Goal: Find contact information: Find contact information

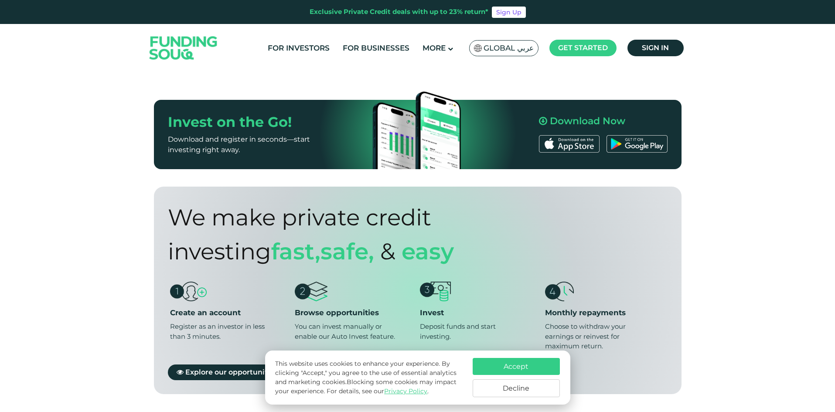
scroll to position [611, 0]
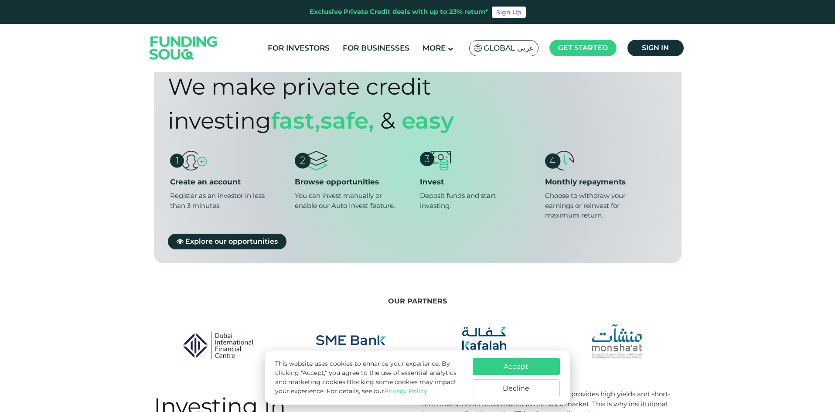
click at [499, 368] on button "Accept" at bounding box center [516, 366] width 87 height 17
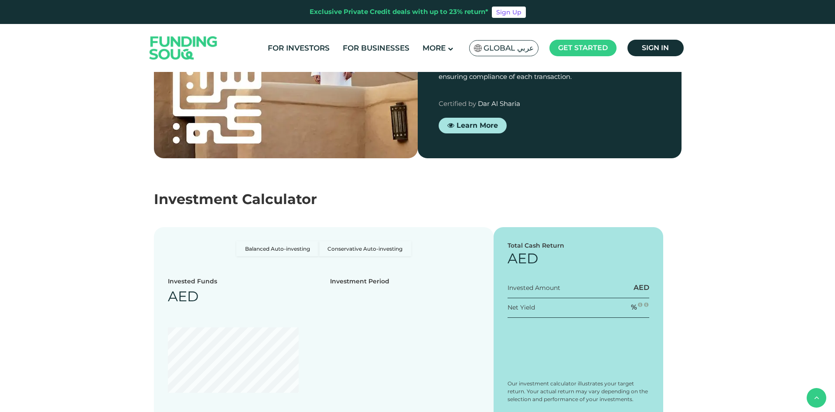
scroll to position [1483, 0]
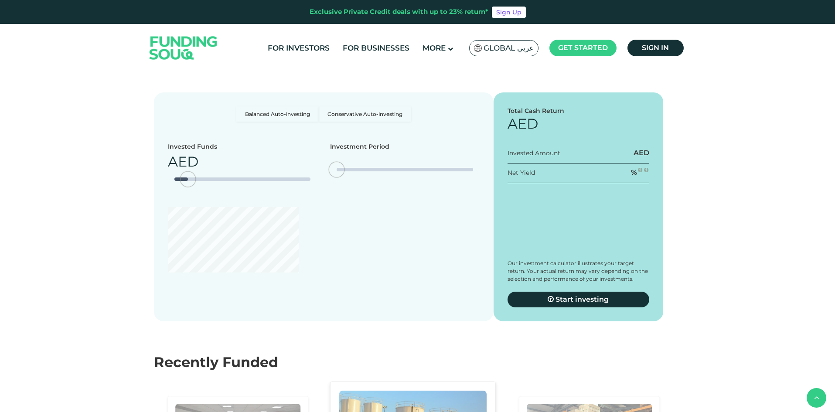
type tc-range-slider "4"
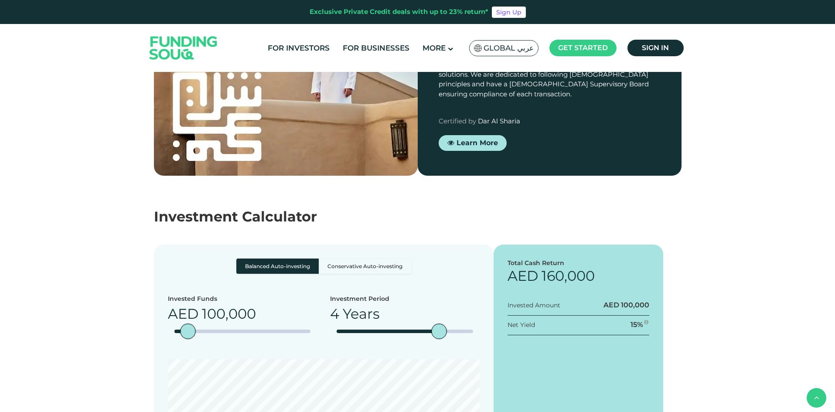
scroll to position [1527, 0]
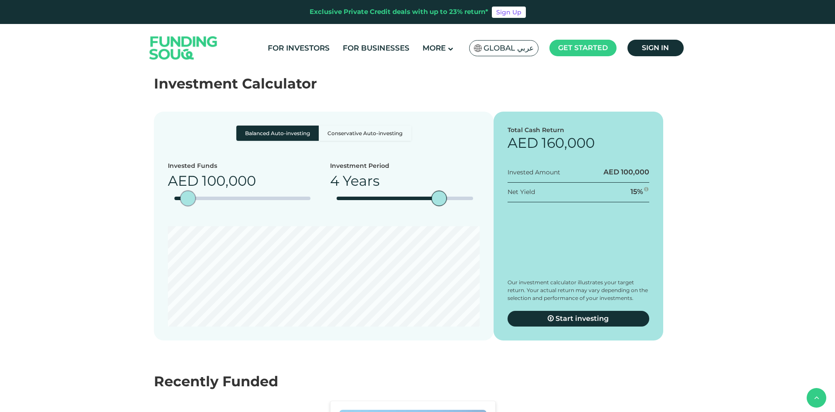
click at [203, 191] on div "amount slider" at bounding box center [195, 198] width 15 height 15
click at [187, 177] on div "Invested Funds AED 210,000" at bounding box center [243, 187] width 150 height 52
click at [185, 197] on div "amount slider" at bounding box center [242, 198] width 137 height 3
type tc-range-slider "150000"
click at [390, 371] on div "Recently Funded" at bounding box center [418, 381] width 528 height 21
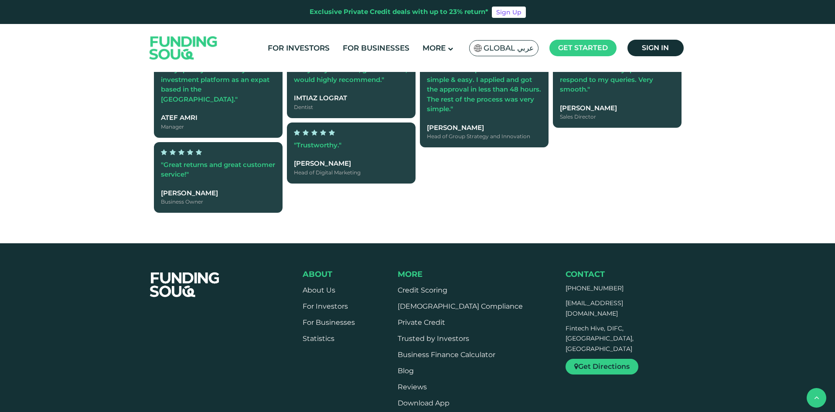
scroll to position [2530, 0]
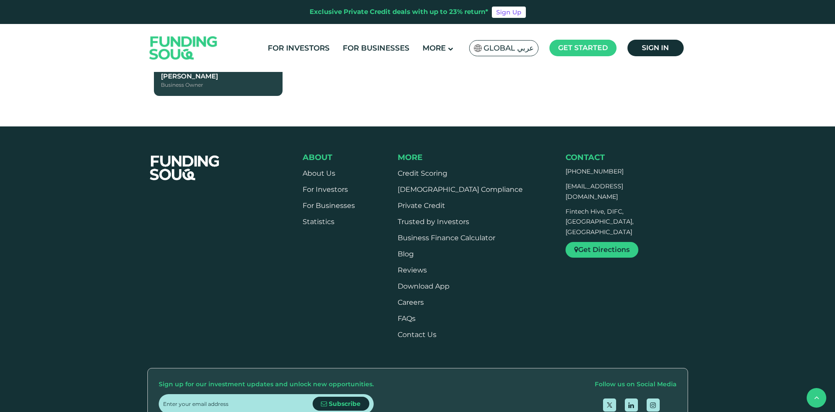
drag, startPoint x: 564, startPoint y: 133, endPoint x: 629, endPoint y: 135, distance: 65.1
click at [629, 153] on div "About About Us For Investors For Businesses Statistics" at bounding box center [496, 250] width 386 height 194
copy span "[PHONE_NUMBER]"
drag, startPoint x: 598, startPoint y: 151, endPoint x: 669, endPoint y: 157, distance: 70.9
click at [669, 157] on div "About About Us For Investors For Businesses Statistics" at bounding box center [496, 250] width 386 height 194
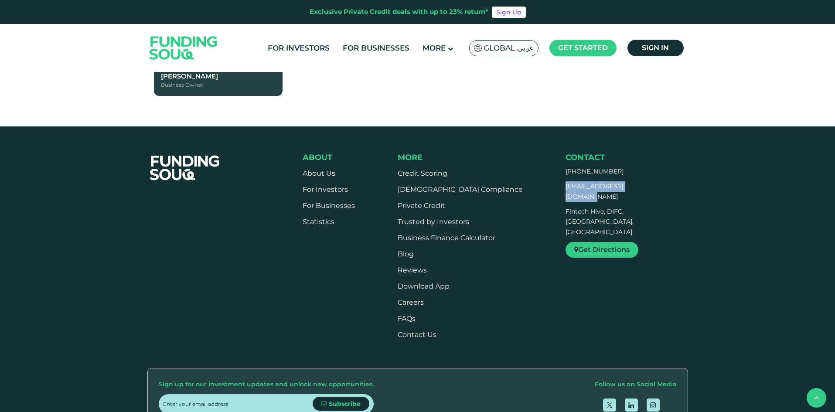
copy span "[EMAIL_ADDRESS][DOMAIN_NAME]"
drag, startPoint x: 567, startPoint y: 164, endPoint x: 618, endPoint y: 181, distance: 53.4
click at [618, 207] on p "Fintech Hive, DIFC, [GEOGRAPHIC_DATA], [GEOGRAPHIC_DATA]" at bounding box center [618, 222] width 104 height 31
copy p "Fintech Hive, DIFC, [GEOGRAPHIC_DATA], [GEOGRAPHIC_DATA]"
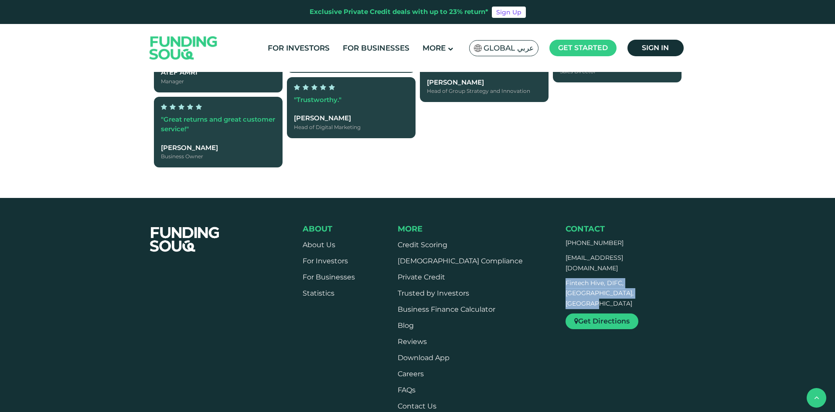
scroll to position [2399, 0]
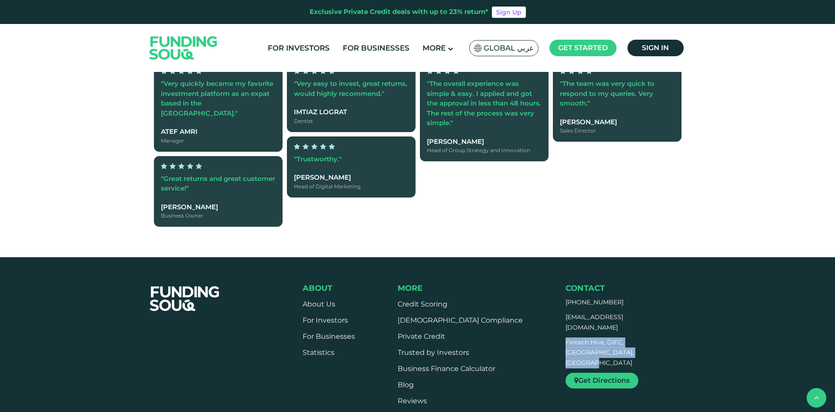
click at [141, 26] on link at bounding box center [184, 48] width 86 height 44
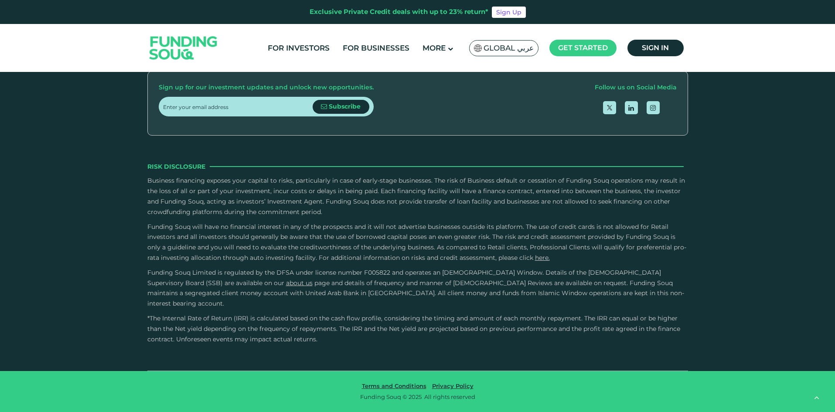
scroll to position [2370, 0]
type tc-range-slider "4"
click at [425, 42] on link "Contact Us" at bounding box center [417, 38] width 39 height 8
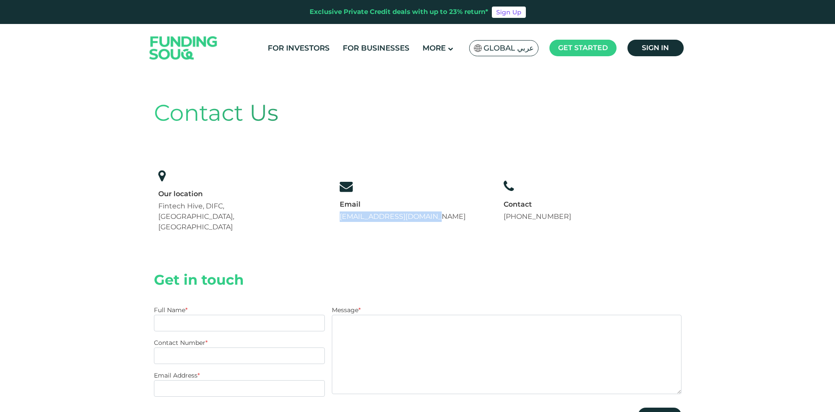
drag, startPoint x: 340, startPoint y: 203, endPoint x: 463, endPoint y: 209, distance: 123.2
click at [463, 209] on div "Our location Fintech Hive, DIFC, Dubai, UAE Email support@fundingsouq.com +971 …" at bounding box center [365, 201] width 422 height 72
copy link "[EMAIL_ADDRESS][DOMAIN_NAME]"
click at [412, 222] on div "Contact Us Our location Fintech Hive, DIFC, Dubai, UAE Email support@fundingsou…" at bounding box center [418, 167] width 528 height 176
click at [387, 227] on div "Contact Us Our location Fintech Hive, DIFC, Dubai, UAE Email support@fundingsou…" at bounding box center [418, 167] width 528 height 176
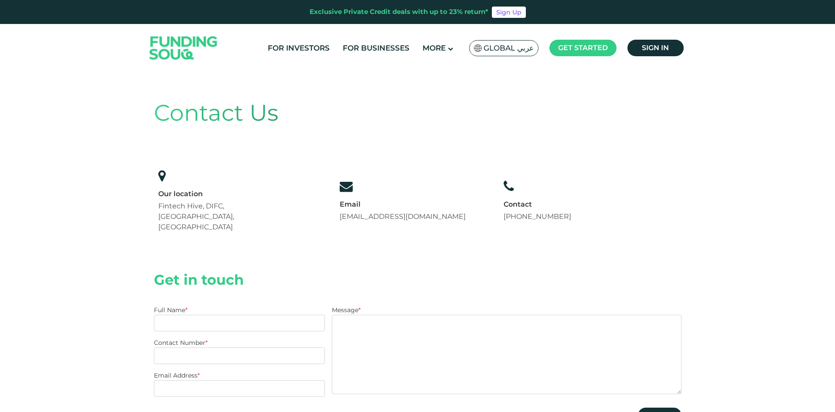
click at [133, 124] on div "Contact Us Our location Fintech Hive, DIFC, Dubai, UAE Email support@fundingsou…" at bounding box center [417, 356] width 835 height 568
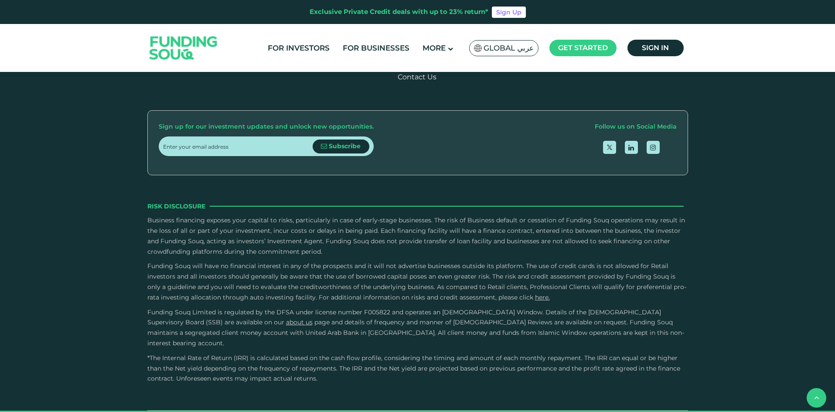
scroll to position [780, 0]
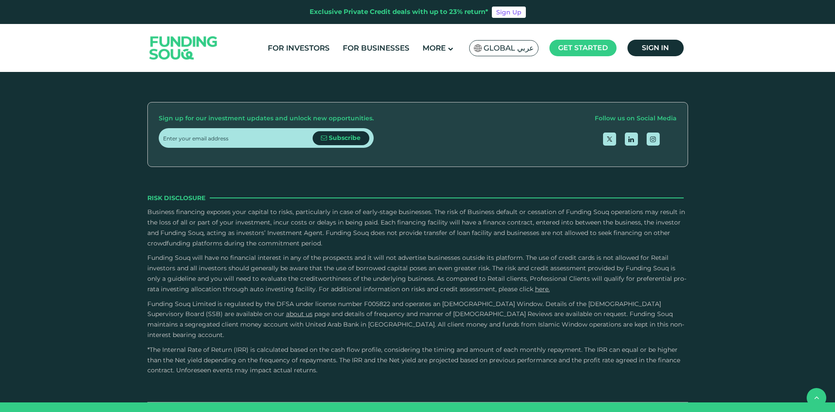
drag, startPoint x: 326, startPoint y: 209, endPoint x: 373, endPoint y: 223, distance: 49.3
click at [373, 223] on p "Business financing exposes your capital to risks, particularly in case of early…" at bounding box center [417, 227] width 541 height 41
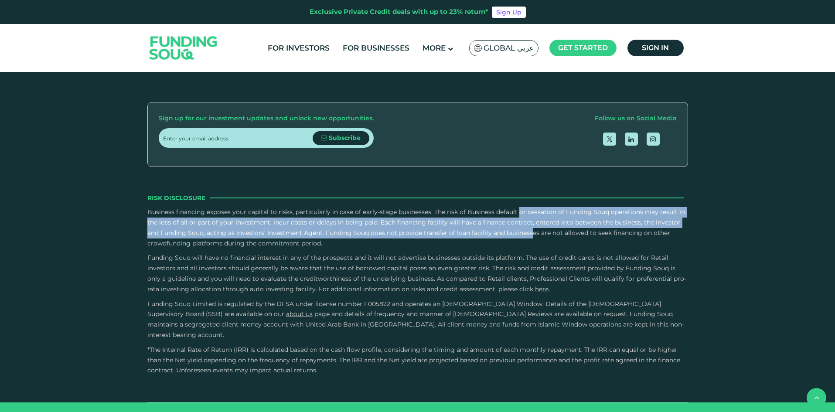
drag, startPoint x: 436, startPoint y: 190, endPoint x: 449, endPoint y: 213, distance: 26.6
click at [449, 213] on p "Business financing exposes your capital to risks, particularly in case of early…" at bounding box center [417, 227] width 541 height 41
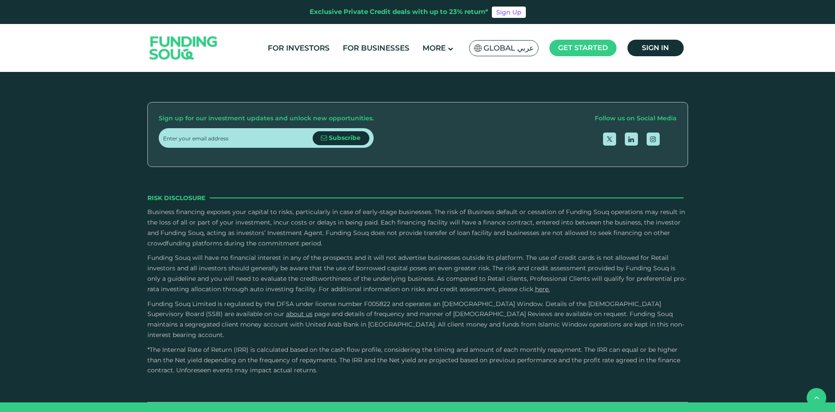
click at [445, 229] on div "Business financing exposes your capital to risks, particularly in case of early…" at bounding box center [417, 273] width 541 height 133
drag, startPoint x: 381, startPoint y: 200, endPoint x: 400, endPoint y: 218, distance: 25.6
click at [400, 218] on p "Business financing exposes your capital to risks, particularly in case of early…" at bounding box center [417, 227] width 541 height 41
click at [402, 217] on p "Business financing exposes your capital to risks, particularly in case of early…" at bounding box center [417, 227] width 541 height 41
click at [380, 223] on p "Business financing exposes your capital to risks, particularly in case of early…" at bounding box center [417, 227] width 541 height 41
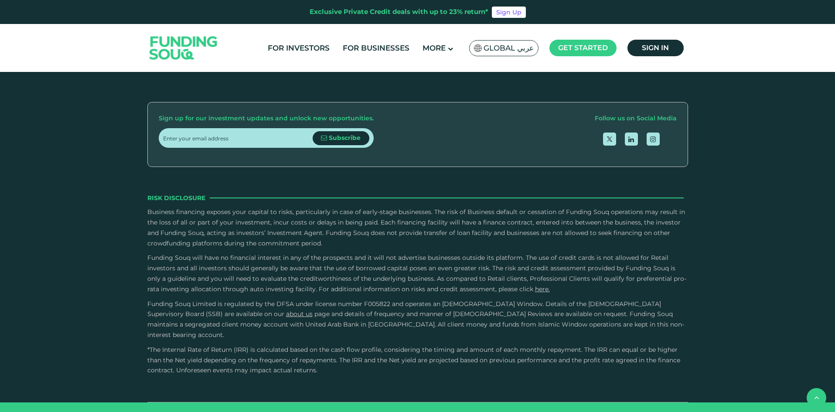
drag, startPoint x: 356, startPoint y: 212, endPoint x: 363, endPoint y: 219, distance: 9.6
click at [363, 219] on p "Business financing exposes your capital to risks, particularly in case of early…" at bounding box center [417, 227] width 541 height 41
click at [365, 225] on p "Business financing exposes your capital to risks, particularly in case of early…" at bounding box center [417, 227] width 541 height 41
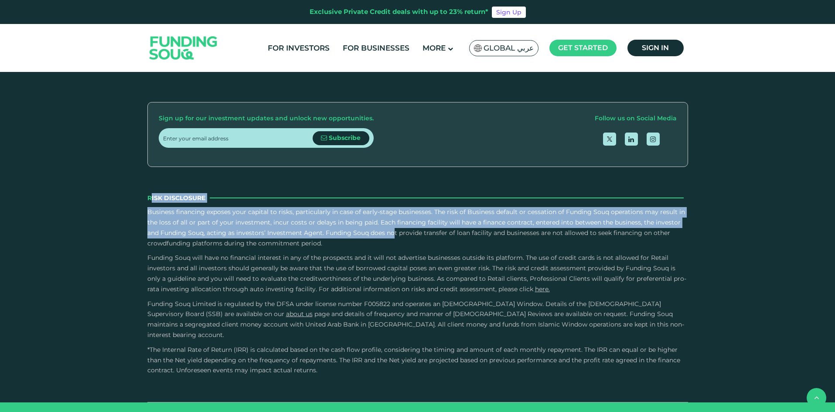
drag, startPoint x: 150, startPoint y: 175, endPoint x: 303, endPoint y: 214, distance: 158.3
click at [301, 209] on div "Risk Disclosure Business financing exposes your capital to risks, particularly …" at bounding box center [417, 284] width 541 height 183
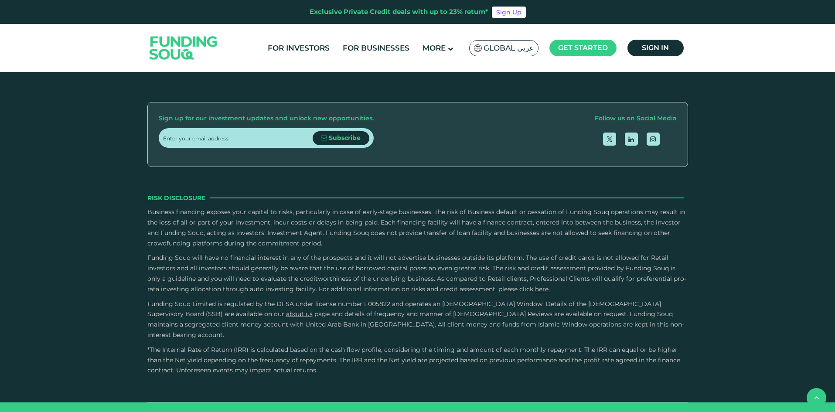
drag, startPoint x: 341, startPoint y: 222, endPoint x: 314, endPoint y: 213, distance: 28.6
click at [342, 222] on p "Business financing exposes your capital to risks, particularly in case of early…" at bounding box center [417, 227] width 541 height 41
drag, startPoint x: 144, startPoint y: 171, endPoint x: 373, endPoint y: 224, distance: 235.5
click at [373, 224] on div "About About Us For Investors For Businesses" at bounding box center [417, 145] width 835 height 516
click at [373, 224] on p "Business financing exposes your capital to risks, particularly in case of early…" at bounding box center [417, 227] width 541 height 41
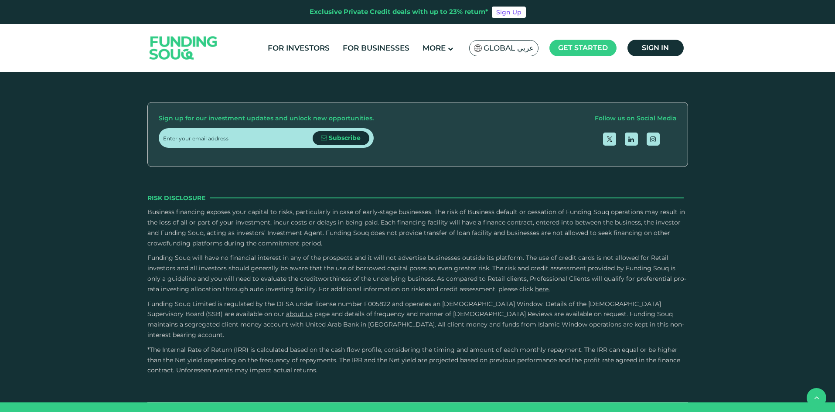
drag, startPoint x: 380, startPoint y: 201, endPoint x: 399, endPoint y: 226, distance: 31.1
click at [399, 226] on p "Business financing exposes your capital to risks, particularly in case of early…" at bounding box center [417, 227] width 541 height 41
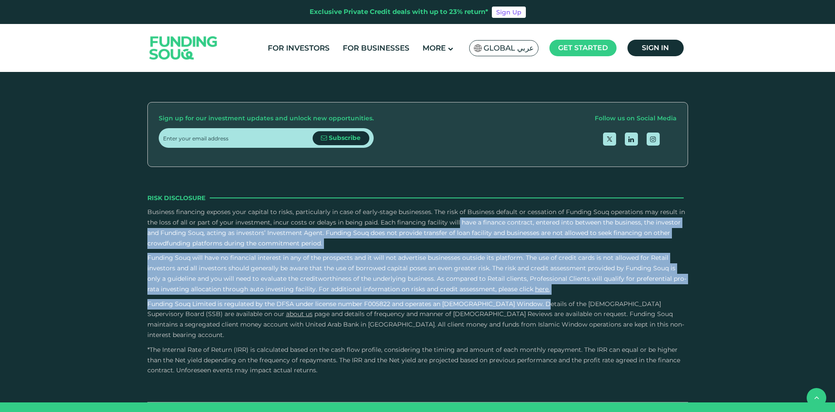
drag, startPoint x: 376, startPoint y: 199, endPoint x: 415, endPoint y: 277, distance: 86.8
click at [415, 277] on div "Business financing exposes your capital to risks, particularly in case of early…" at bounding box center [417, 273] width 541 height 133
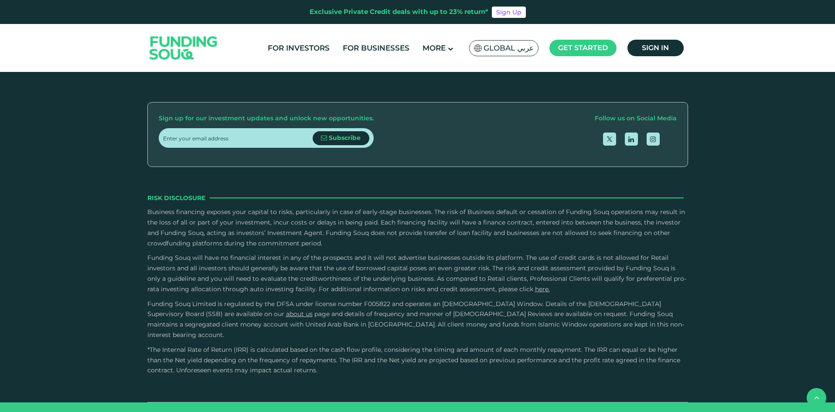
click at [409, 272] on span "Funding Souq will have no financial interest in any of the prospects and it wil…" at bounding box center [416, 273] width 539 height 39
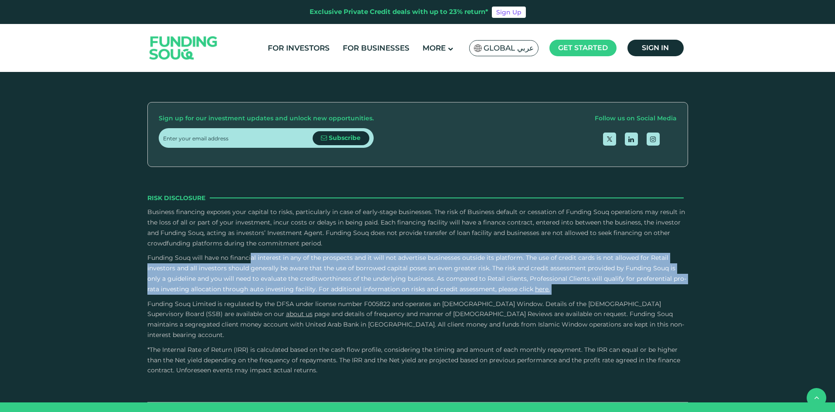
click at [409, 272] on span "Funding Souq will have no financial interest in any of the prospects and it wil…" at bounding box center [416, 273] width 539 height 39
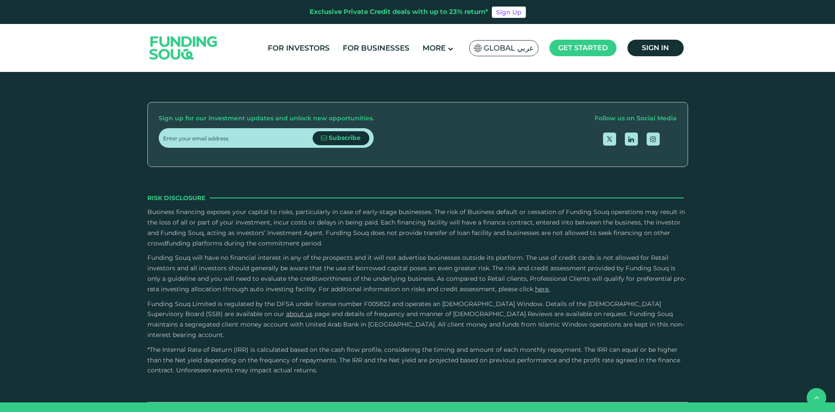
click at [407, 277] on div "Business financing exposes your capital to risks, particularly in case of early…" at bounding box center [417, 273] width 541 height 133
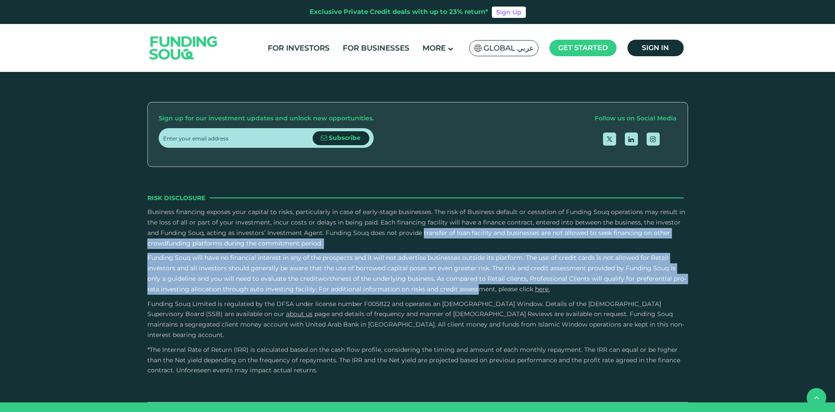
drag, startPoint x: 328, startPoint y: 210, endPoint x: 362, endPoint y: 270, distance: 69.0
click at [362, 270] on div "Business financing exposes your capital to risks, particularly in case of early…" at bounding box center [417, 273] width 541 height 133
click at [362, 270] on span "Funding Souq will have no financial interest in any of the prospects and it wil…" at bounding box center [416, 273] width 539 height 39
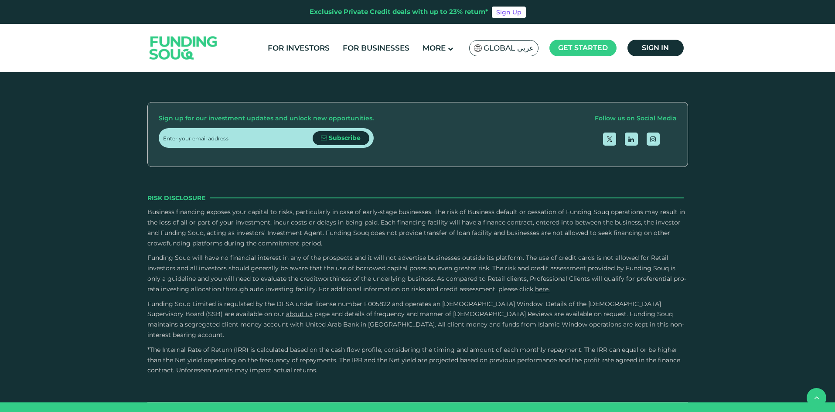
click at [362, 270] on span "Funding Souq will have no financial interest in any of the prospects and it wil…" at bounding box center [416, 273] width 539 height 39
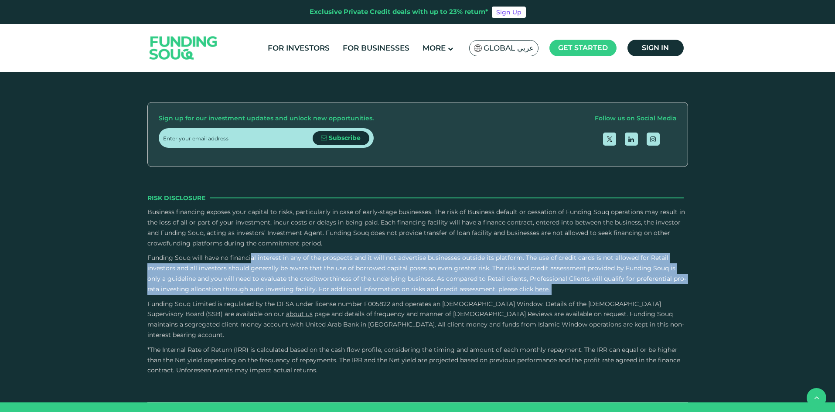
click at [362, 270] on span "Funding Souq will have no financial interest in any of the prospects and it wil…" at bounding box center [416, 273] width 539 height 39
click at [426, 254] on span "Funding Souq will have no financial interest in any of the prospects and it wil…" at bounding box center [416, 273] width 539 height 39
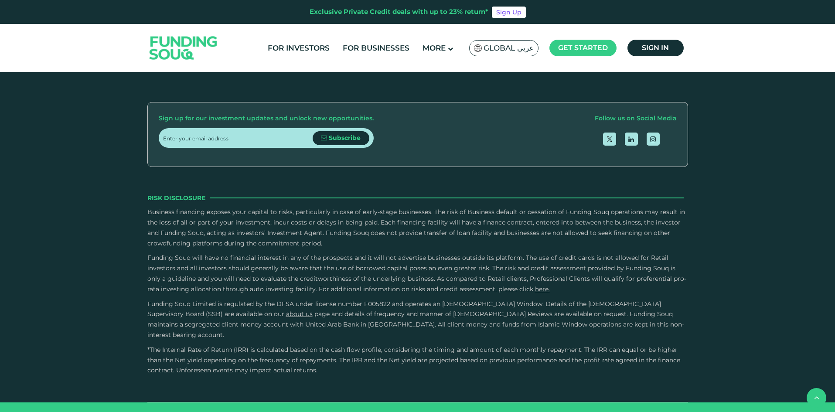
click at [421, 215] on p "Business financing exposes your capital to risks, particularly in case of early…" at bounding box center [417, 227] width 541 height 41
click at [423, 223] on p "Business financing exposes your capital to risks, particularly in case of early…" at bounding box center [417, 227] width 541 height 41
drag, startPoint x: 321, startPoint y: 214, endPoint x: 334, endPoint y: 224, distance: 16.2
click at [334, 224] on p "Business financing exposes your capital to risks, particularly in case of early…" at bounding box center [417, 227] width 541 height 41
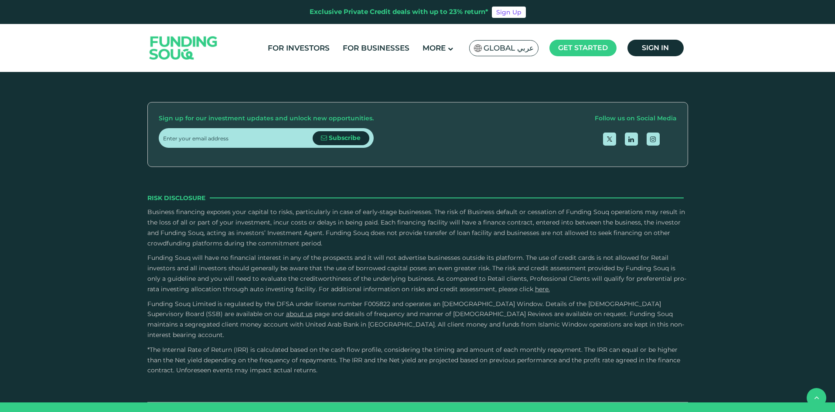
click at [334, 224] on p "Business financing exposes your capital to risks, particularly in case of early…" at bounding box center [417, 227] width 541 height 41
click at [181, 254] on span "Funding Souq will have no financial interest in any of the prospects and it wil…" at bounding box center [416, 273] width 539 height 39
click at [202, 254] on span "Funding Souq will have no financial interest in any of the prospects and it wil…" at bounding box center [416, 273] width 539 height 39
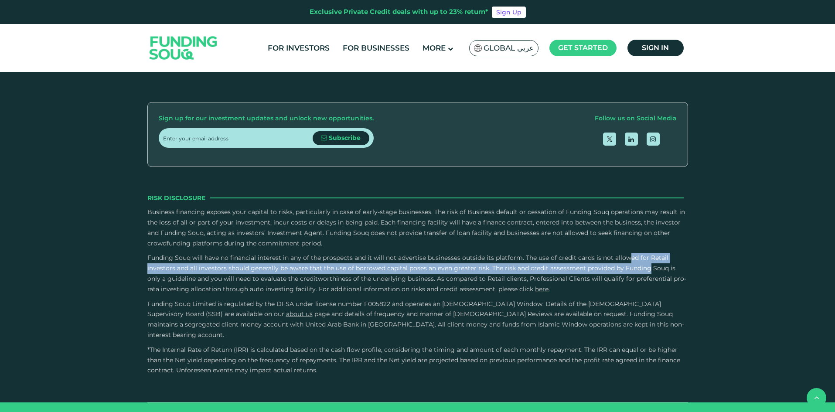
drag, startPoint x: 534, startPoint y: 237, endPoint x: 543, endPoint y: 245, distance: 11.5
click at [543, 254] on span "Funding Souq will have no financial interest in any of the prospects and it wil…" at bounding box center [416, 273] width 539 height 39
click at [541, 254] on span "Funding Souq will have no financial interest in any of the prospects and it wil…" at bounding box center [416, 273] width 539 height 39
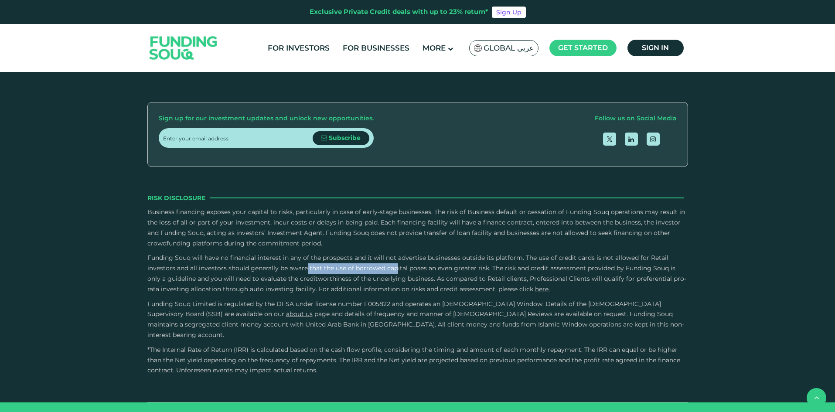
drag, startPoint x: 202, startPoint y: 246, endPoint x: 291, endPoint y: 246, distance: 89.0
click at [291, 254] on span "Funding Souq will have no financial interest in any of the prospects and it wil…" at bounding box center [416, 273] width 539 height 39
click at [296, 257] on span "Funding Souq will have no financial interest in any of the prospects and it wil…" at bounding box center [416, 273] width 539 height 39
drag, startPoint x: 188, startPoint y: 250, endPoint x: 281, endPoint y: 250, distance: 92.5
click at [281, 254] on span "Funding Souq will have no financial interest in any of the prospects and it wil…" at bounding box center [416, 273] width 539 height 39
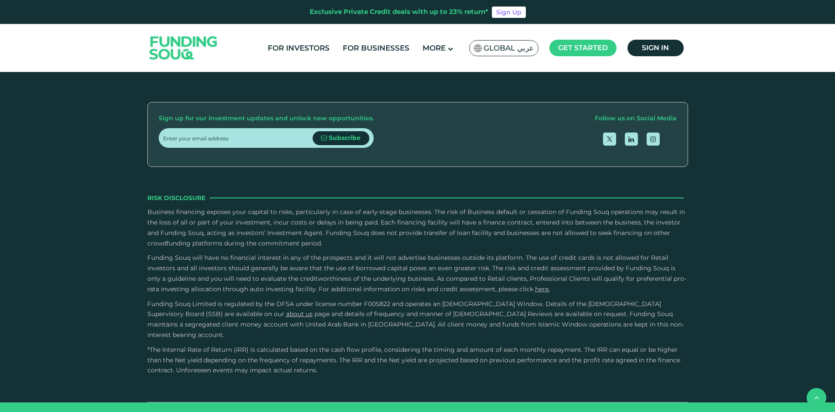
click at [289, 257] on span "Funding Souq will have no financial interest in any of the prospects and it wil…" at bounding box center [416, 273] width 539 height 39
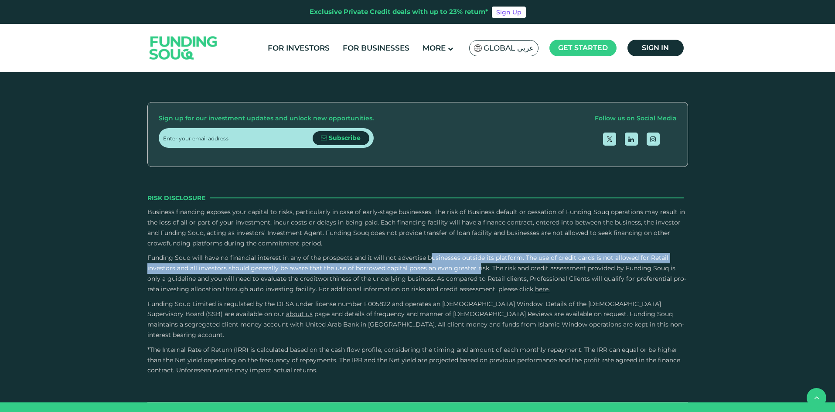
drag, startPoint x: 335, startPoint y: 234, endPoint x: 380, endPoint y: 252, distance: 48.4
click at [380, 253] on p "Funding Souq will have no financial interest in any of the prospects and it wil…" at bounding box center [417, 273] width 541 height 41
click at [382, 253] on p "Funding Souq will have no financial interest in any of the prospects and it wil…" at bounding box center [417, 273] width 541 height 41
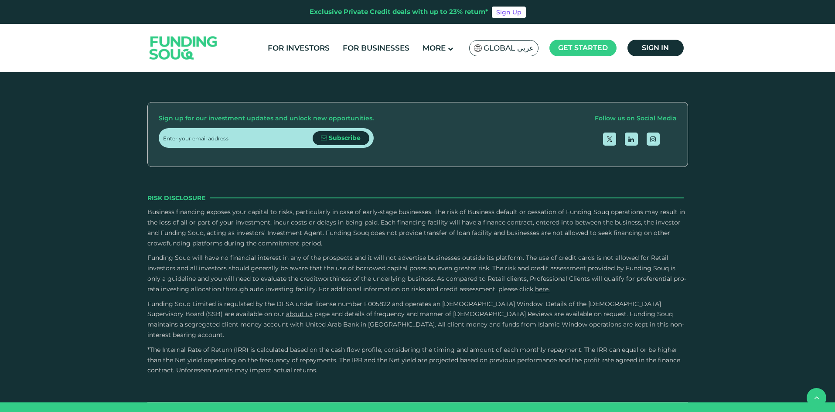
click at [405, 257] on span "Funding Souq will have no financial interest in any of the prospects and it wil…" at bounding box center [416, 273] width 539 height 39
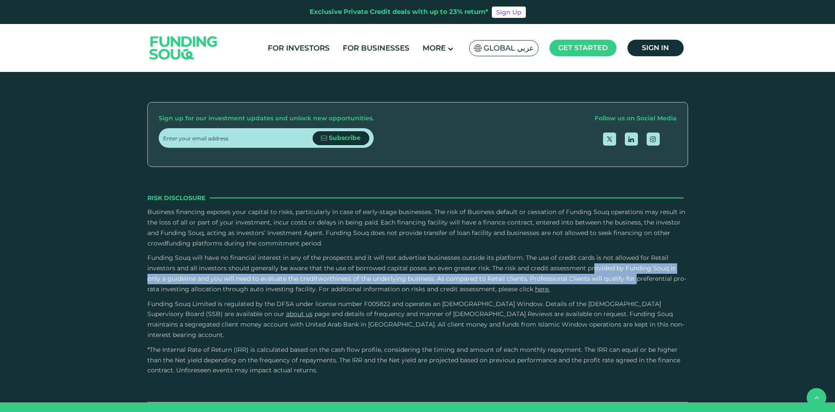
drag, startPoint x: 491, startPoint y: 245, endPoint x: 530, endPoint y: 263, distance: 43.3
click at [530, 263] on p "Funding Souq will have no financial interest in any of the prospects and it wil…" at bounding box center [417, 273] width 541 height 41
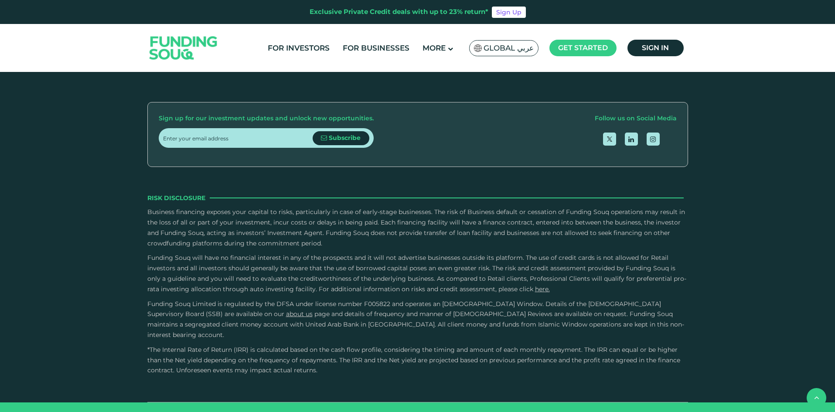
drag, startPoint x: 492, startPoint y: 246, endPoint x: 559, endPoint y: 266, distance: 69.9
click at [559, 266] on p "Funding Souq will have no financial interest in any of the prospects and it wil…" at bounding box center [417, 273] width 541 height 41
drag, startPoint x: 192, startPoint y: 239, endPoint x: 504, endPoint y: 273, distance: 313.8
click at [504, 273] on p "Funding Souq will have no financial interest in any of the prospects and it wil…" at bounding box center [417, 273] width 541 height 41
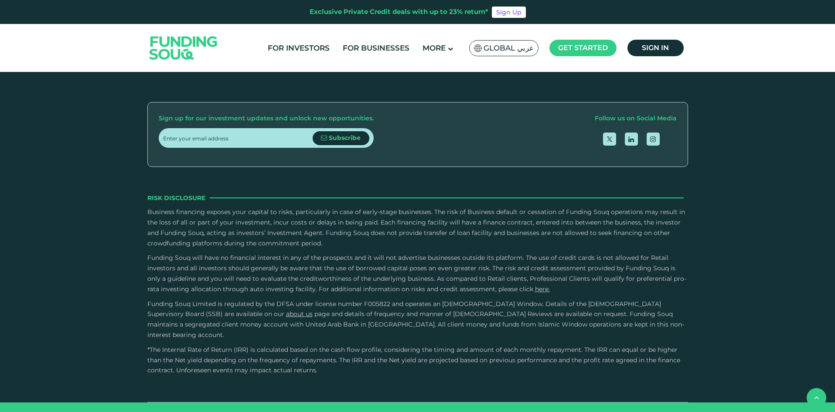
click at [502, 300] on span "Funding Souq Limited is regulated by the DFSA under license number F005822 and …" at bounding box center [404, 309] width 514 height 18
click at [496, 300] on span "Funding Souq Limited is regulated by the DFSA under license number F005822 and …" at bounding box center [404, 309] width 514 height 18
click at [488, 310] on span "and details of frequency and manner of [DEMOGRAPHIC_DATA] Reviews are available…" at bounding box center [415, 324] width 537 height 29
drag, startPoint x: 468, startPoint y: 283, endPoint x: 532, endPoint y: 305, distance: 67.6
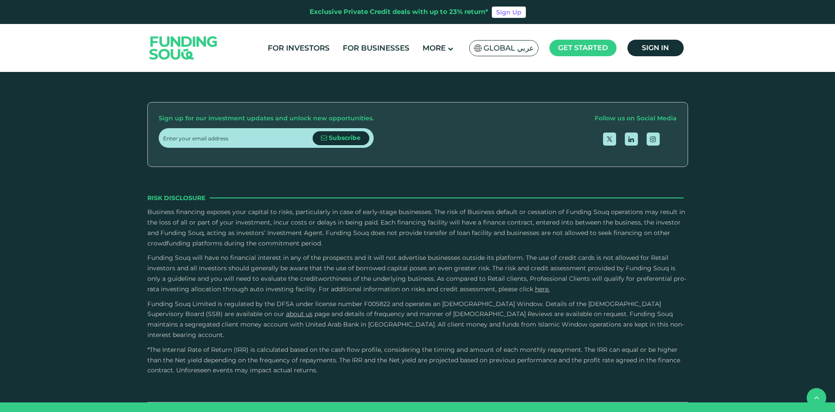
click at [532, 305] on p "Funding Souq Limited is regulated by the DFSA under license number F005822 and …" at bounding box center [417, 319] width 541 height 41
click at [533, 305] on p "Funding Souq Limited is regulated by the DFSA under license number F005822 and …" at bounding box center [417, 319] width 541 height 41
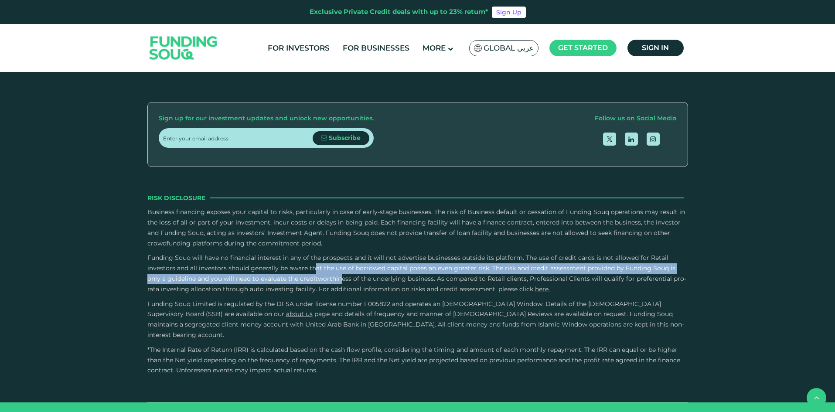
drag, startPoint x: 212, startPoint y: 249, endPoint x: 227, endPoint y: 262, distance: 19.2
click at [227, 262] on p "Funding Souq will have no financial interest in any of the prospects and it wil…" at bounding box center [417, 273] width 541 height 41
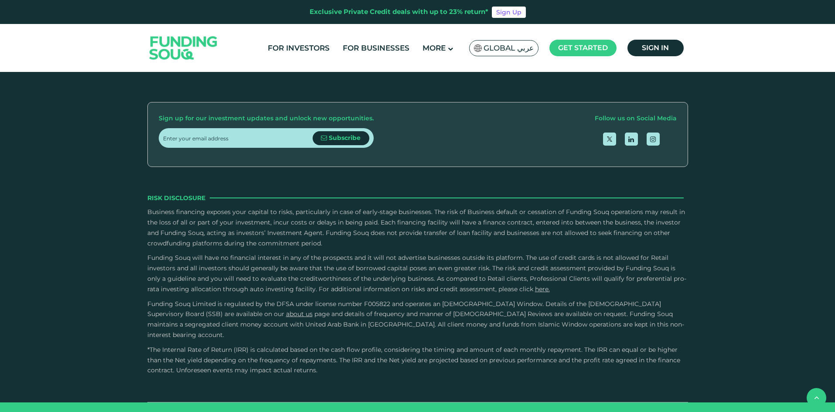
click at [229, 259] on span "Funding Souq will have no financial interest in any of the prospects and it wil…" at bounding box center [416, 273] width 539 height 39
click at [226, 260] on span "Funding Souq will have no financial interest in any of the prospects and it wil…" at bounding box center [416, 273] width 539 height 39
click at [239, 260] on span "Funding Souq will have no financial interest in any of the prospects and it wil…" at bounding box center [416, 273] width 539 height 39
click at [256, 262] on p "Funding Souq will have no financial interest in any of the prospects and it wil…" at bounding box center [417, 273] width 541 height 41
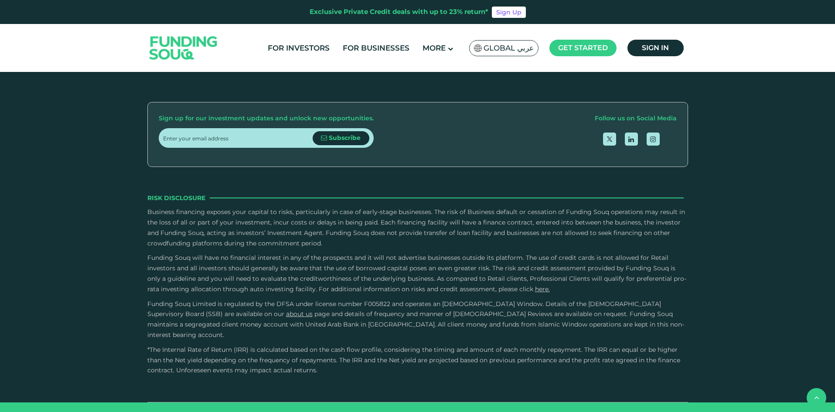
click at [255, 254] on span "Funding Souq will have no financial interest in any of the prospects and it wil…" at bounding box center [416, 273] width 539 height 39
click at [275, 272] on span "Funding Souq will have no financial interest in any of the prospects and it wil…" at bounding box center [416, 273] width 539 height 39
click at [286, 270] on span "Funding Souq will have no financial interest in any of the prospects and it wil…" at bounding box center [416, 273] width 539 height 39
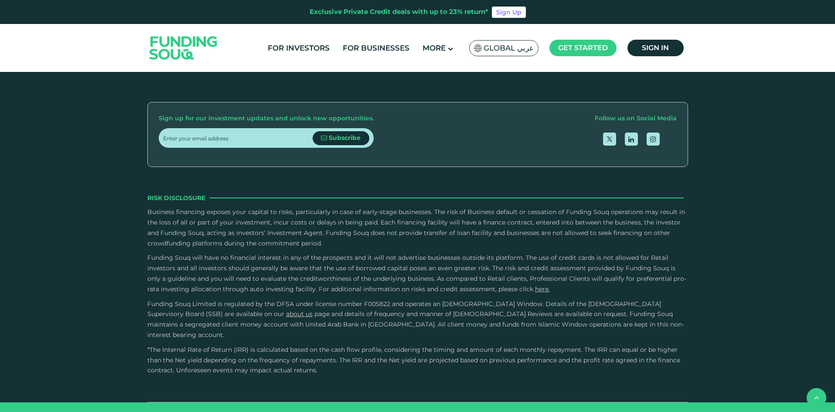
click at [291, 300] on span "Funding Souq Limited is regulated by the DFSA under license number F005822 and …" at bounding box center [404, 309] width 514 height 18
click at [286, 269] on span "Funding Souq will have no financial interest in any of the prospects and it wil…" at bounding box center [416, 273] width 539 height 39
click at [284, 272] on p "Funding Souq will have no financial interest in any of the prospects and it wil…" at bounding box center [417, 273] width 541 height 41
click at [302, 310] on span "and details of frequency and manner of [DEMOGRAPHIC_DATA] Reviews are available…" at bounding box center [415, 324] width 537 height 29
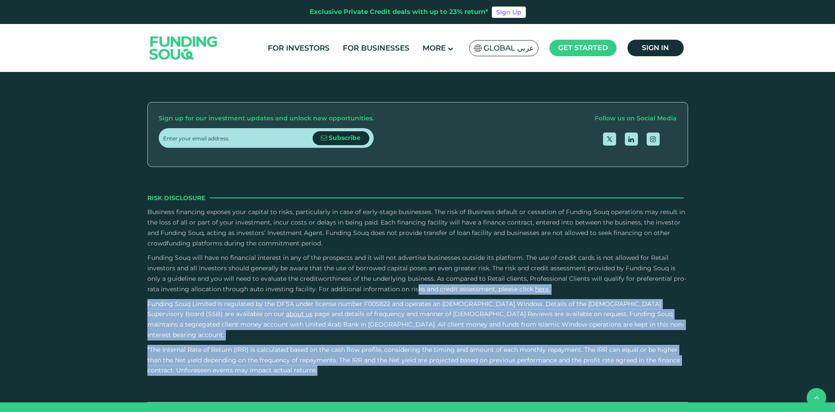
drag, startPoint x: 304, startPoint y: 268, endPoint x: 397, endPoint y: 344, distance: 119.7
click at [397, 344] on div "Risk Disclosure Business financing exposes your capital to risks, particularly …" at bounding box center [417, 284] width 541 height 183
click at [397, 345] on p "*The Internal Rate of Return (IRR) is calculated based on the cash flow profile…" at bounding box center [417, 360] width 541 height 31
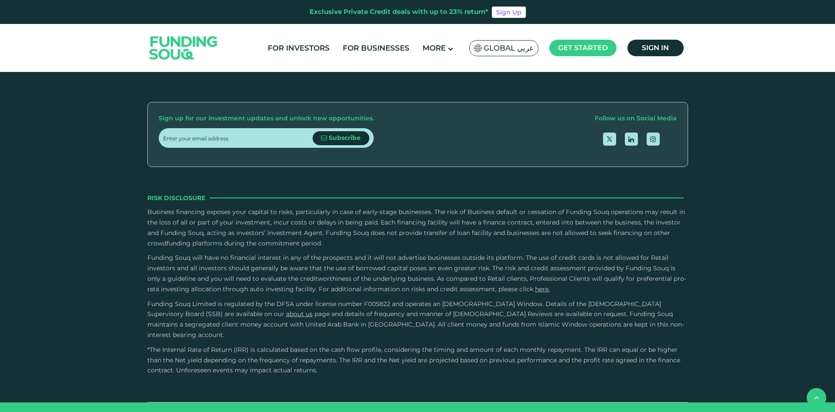
click at [358, 254] on span "Funding Souq will have no financial interest in any of the prospects and it wil…" at bounding box center [416, 273] width 539 height 39
click at [362, 261] on span "Funding Souq will have no financial interest in any of the prospects and it wil…" at bounding box center [416, 273] width 539 height 39
drag, startPoint x: 428, startPoint y: 257, endPoint x: 561, endPoint y: 274, distance: 133.2
click at [561, 274] on p "Funding Souq will have no financial interest in any of the prospects and it wil…" at bounding box center [417, 273] width 541 height 41
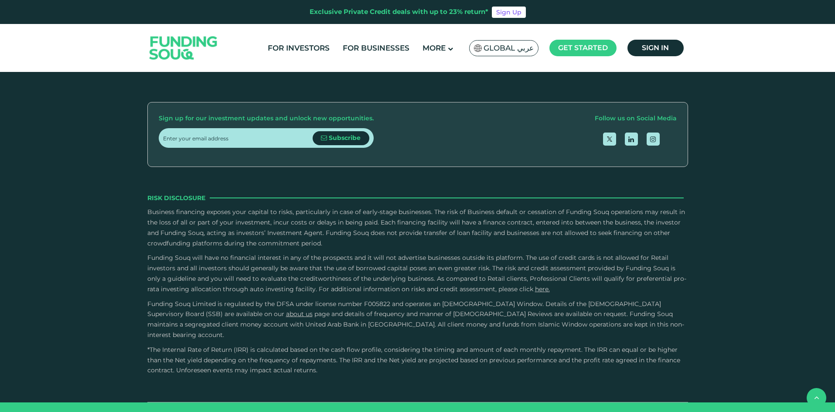
click at [561, 274] on p "Funding Souq will have no financial interest in any of the prospects and it wil…" at bounding box center [417, 273] width 541 height 41
click at [541, 273] on p "Funding Souq will have no financial interest in any of the prospects and it wil…" at bounding box center [417, 273] width 541 height 41
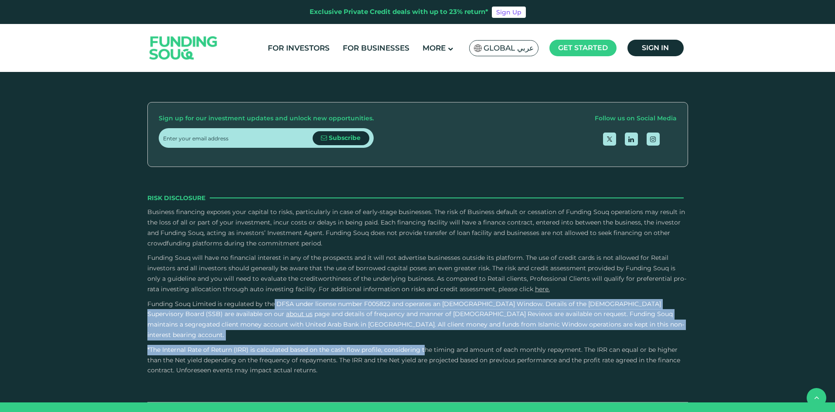
drag, startPoint x: 161, startPoint y: 284, endPoint x: 424, endPoint y: 315, distance: 264.9
click at [424, 315] on div "Risk Disclosure Business financing exposes your capital to risks, particularly …" at bounding box center [417, 284] width 541 height 183
click at [424, 345] on p "*The Internal Rate of Return (IRR) is calculated based on the cash flow profile…" at bounding box center [417, 360] width 541 height 31
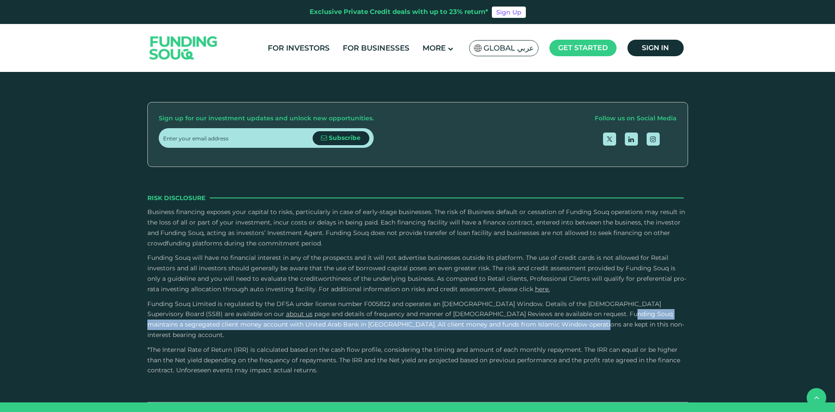
drag, startPoint x: 318, startPoint y: 305, endPoint x: 371, endPoint y: 299, distance: 53.5
click at [371, 299] on p "Funding Souq Limited is regulated by the DFSA under license number F005822 and …" at bounding box center [417, 319] width 541 height 41
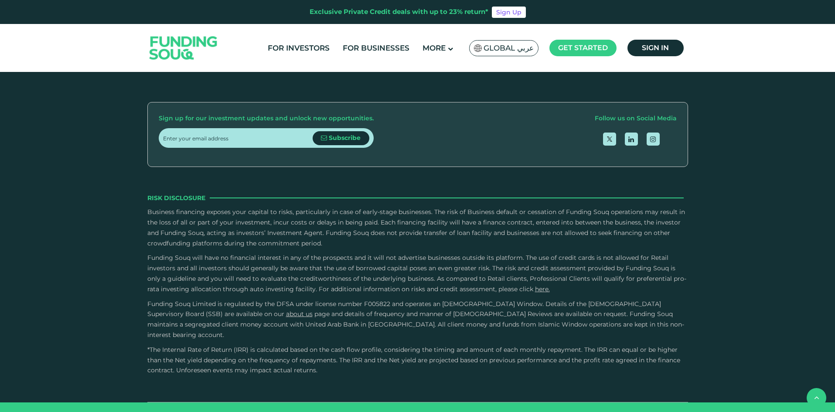
click at [365, 310] on span "and details of frequency and manner of [DEMOGRAPHIC_DATA] Reviews are available…" at bounding box center [415, 324] width 537 height 29
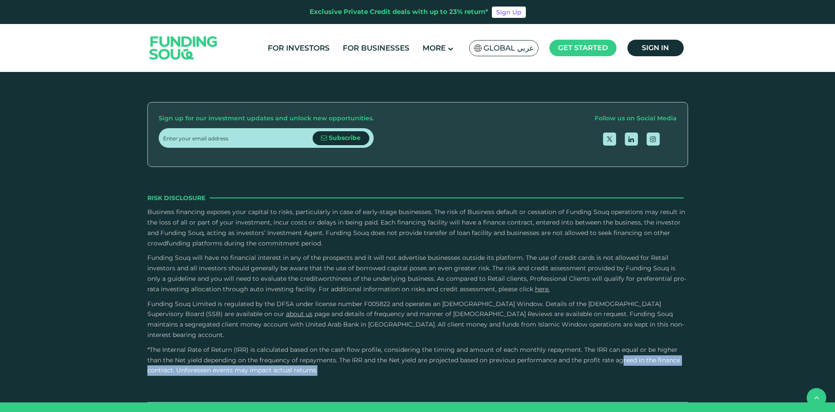
drag, startPoint x: 625, startPoint y: 327, endPoint x: 628, endPoint y: 337, distance: 10.1
click at [628, 345] on p "*The Internal Rate of Return (IRR) is calculated based on the cash flow profile…" at bounding box center [417, 360] width 541 height 31
click at [621, 352] on div "About About Us For Investors For Businesses" at bounding box center [417, 145] width 541 height 516
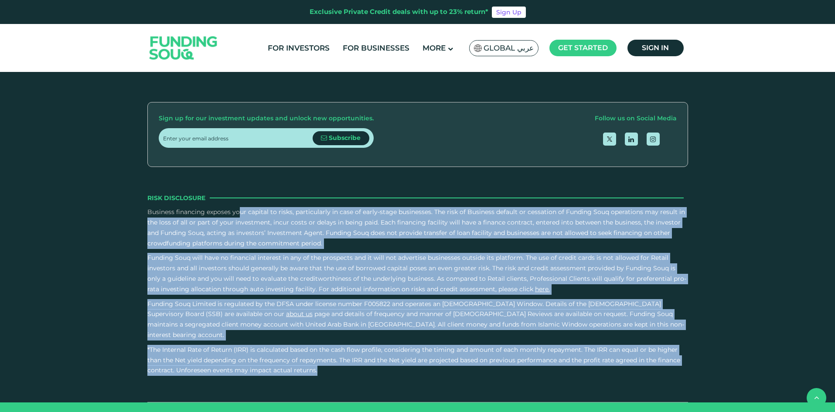
drag, startPoint x: 148, startPoint y: 190, endPoint x: 330, endPoint y: 335, distance: 233.1
click at [330, 335] on div "Risk Disclosure Business financing exposes your capital to risks, particularly …" at bounding box center [417, 284] width 541 height 183
click at [330, 345] on p "*The Internal Rate of Return (IRR) is calculated based on the cash flow profile…" at bounding box center [417, 360] width 541 height 31
drag, startPoint x: 148, startPoint y: 189, endPoint x: 353, endPoint y: 339, distance: 253.9
click at [353, 339] on div "Risk Disclosure Business financing exposes your capital to risks, particularly …" at bounding box center [417, 284] width 541 height 183
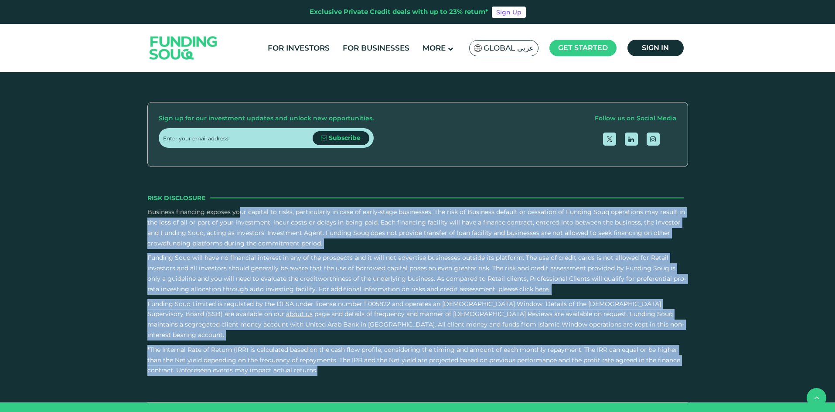
copy div "Business financing exposes your capital to risks, particularly in case of early…"
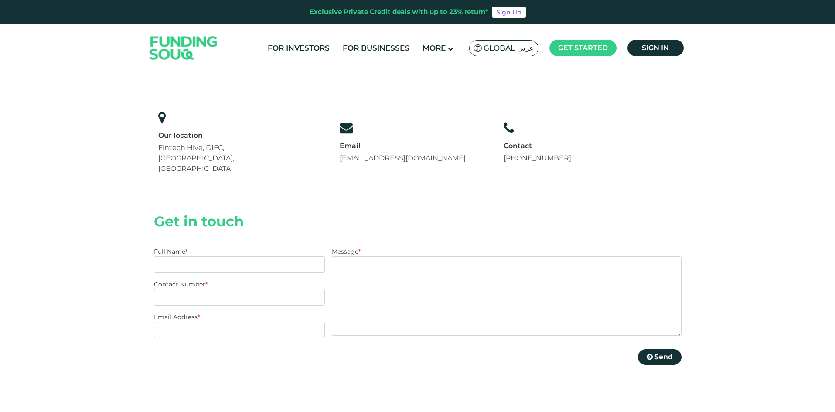
scroll to position [0, 0]
